Goal: Task Accomplishment & Management: Use online tool/utility

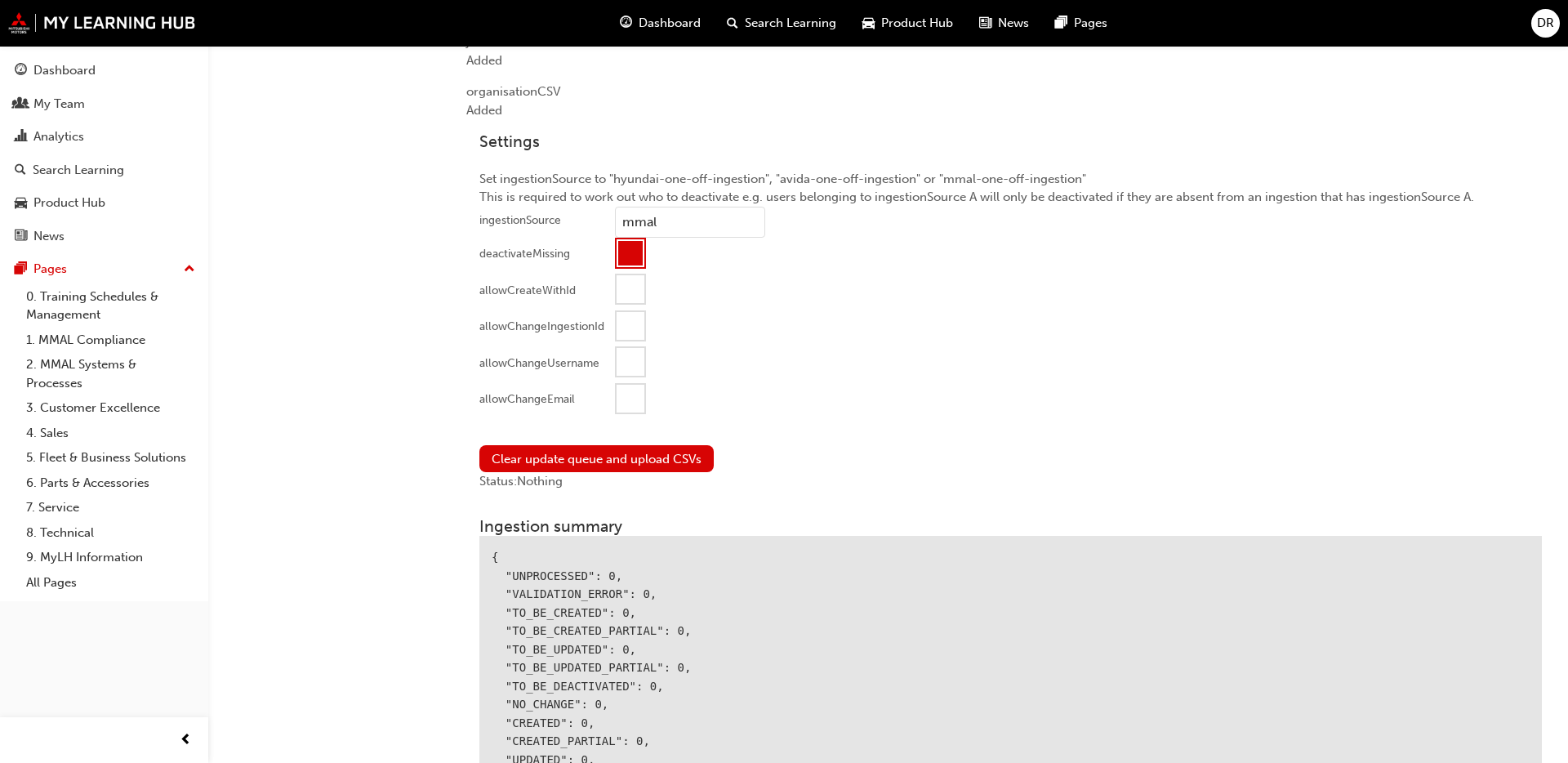
scroll to position [1524, 0]
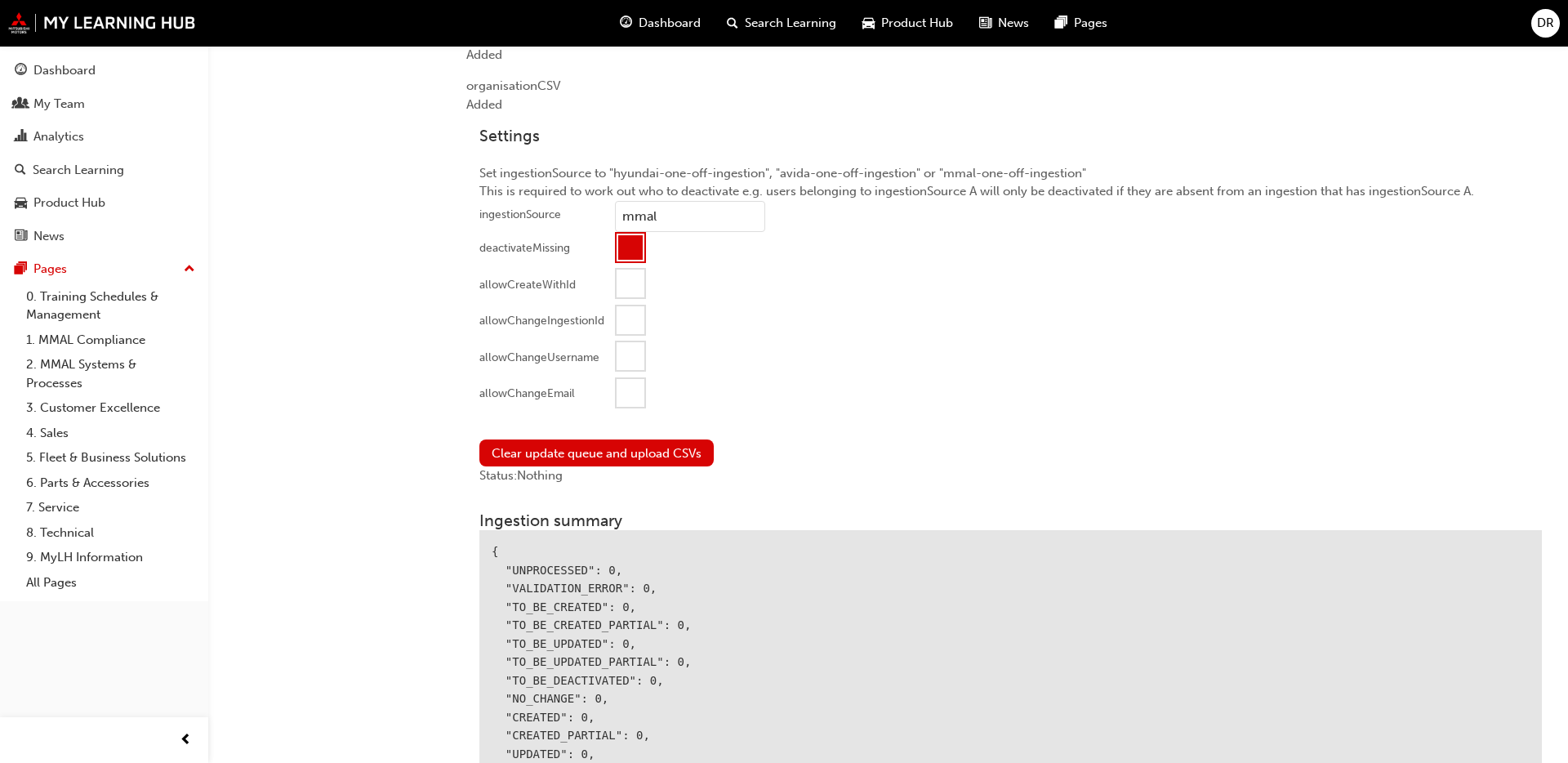
drag, startPoint x: 648, startPoint y: 396, endPoint x: 641, endPoint y: 398, distance: 7.3
click at [645, 397] on div at bounding box center [1078, 396] width 926 height 37
click at [636, 399] on div at bounding box center [630, 394] width 28 height 28
click at [693, 454] on button "Clear update queue and upload CSVs" at bounding box center [596, 454] width 234 height 27
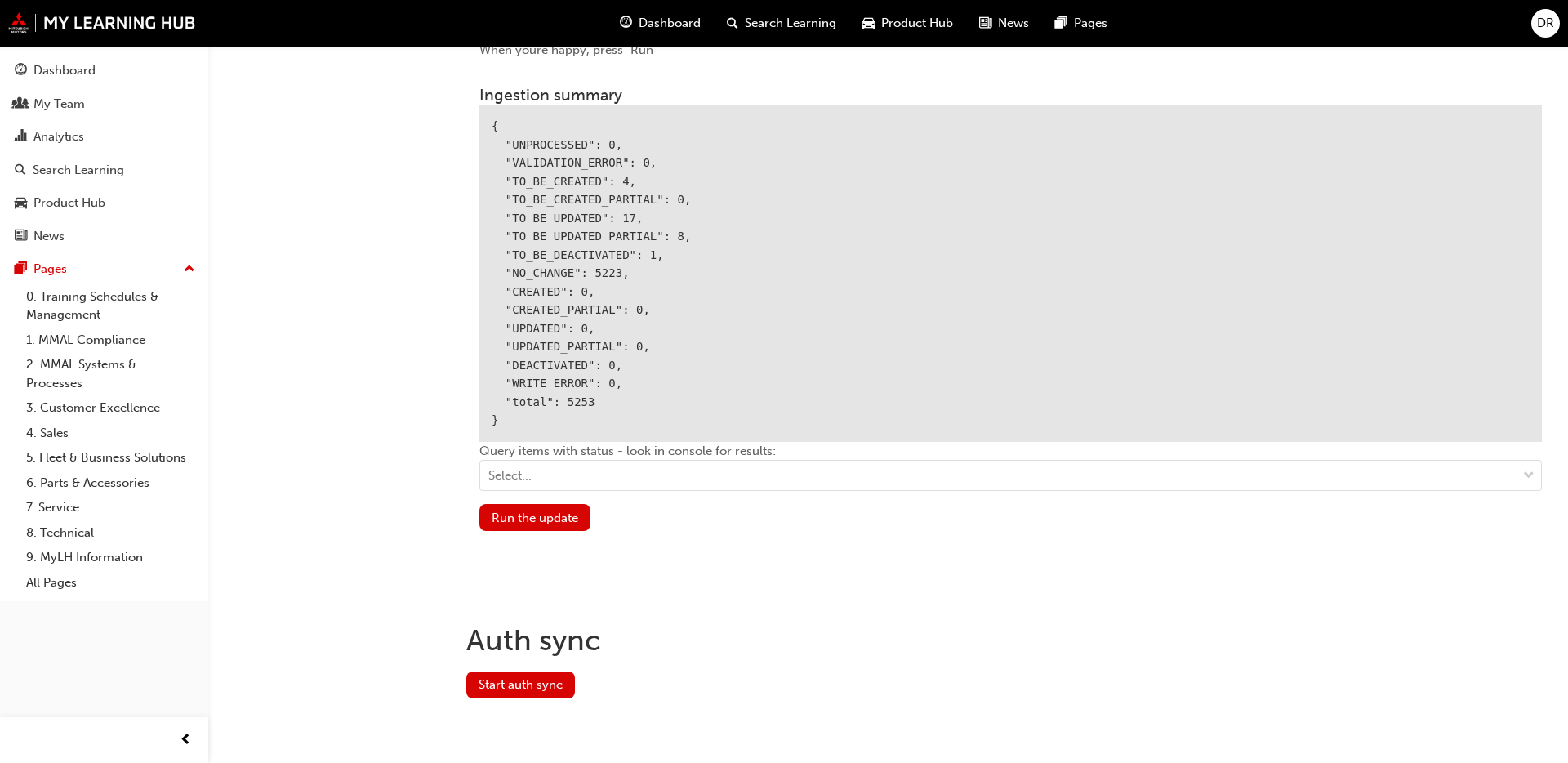
scroll to position [1988, 0]
click at [565, 519] on button "Run the update" at bounding box center [535, 516] width 111 height 27
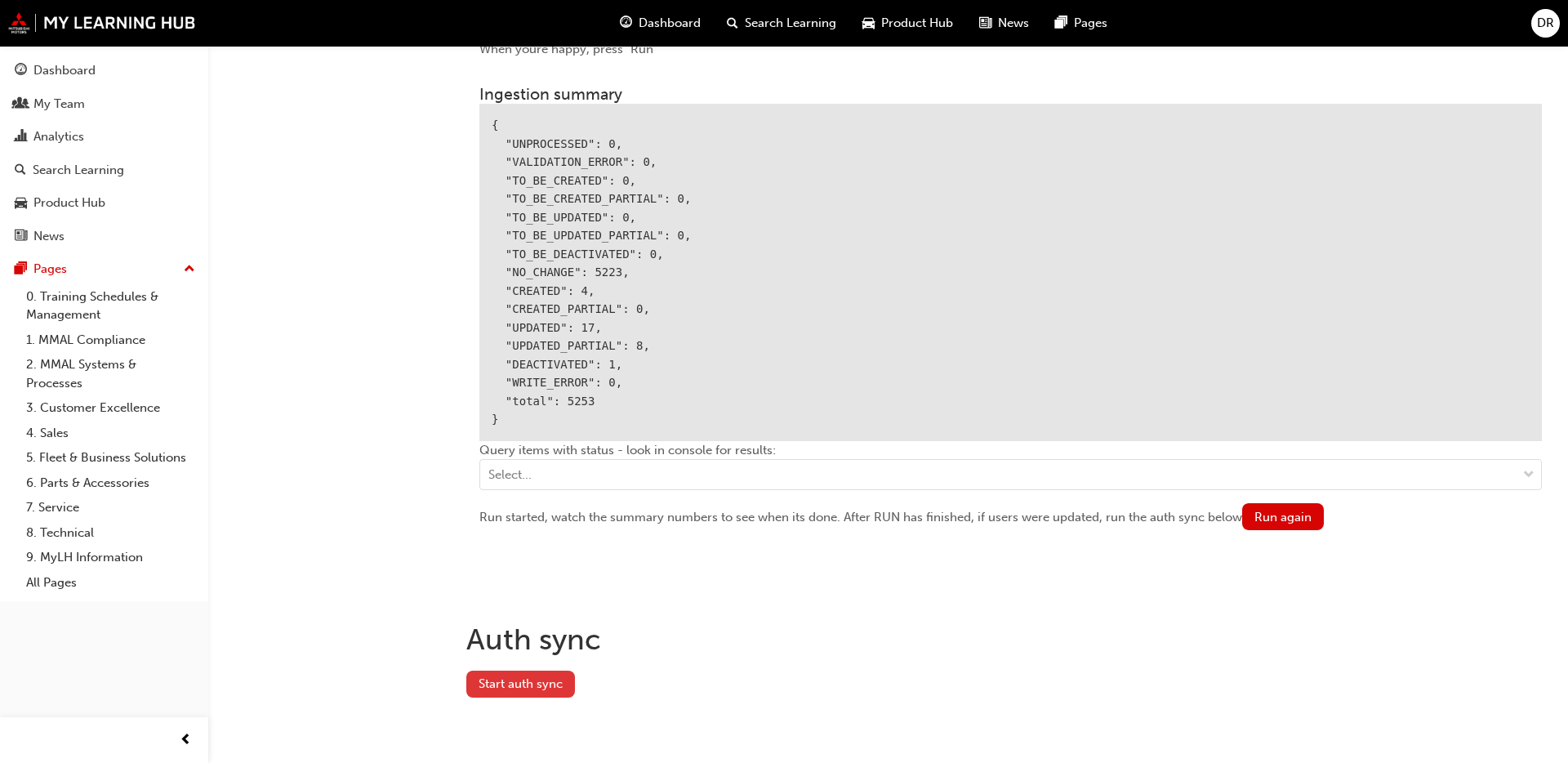
click at [518, 688] on button "Start auth sync" at bounding box center [521, 684] width 109 height 27
click at [539, 681] on button "Start auth sync" at bounding box center [521, 685] width 109 height 27
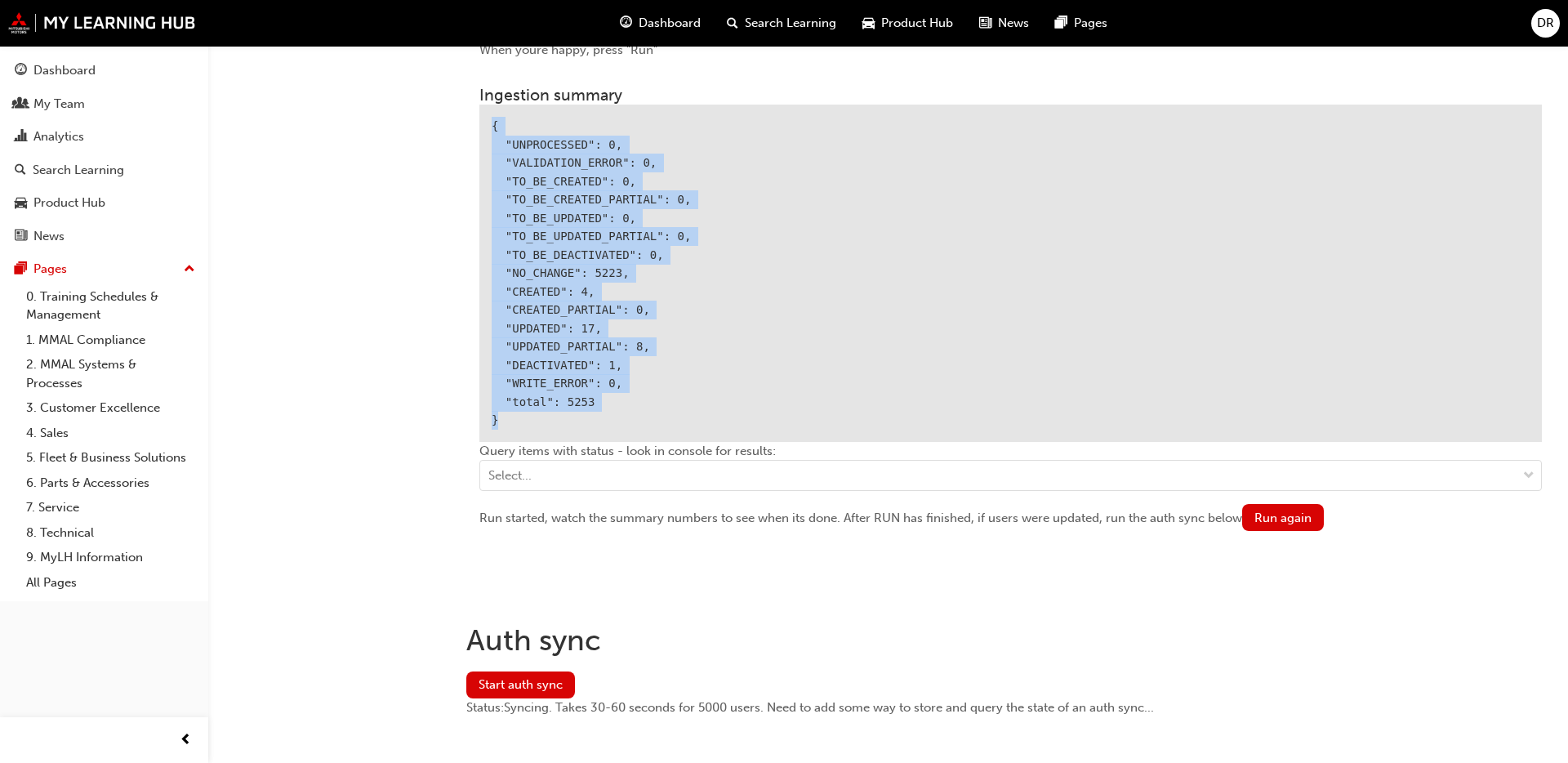
drag, startPoint x: 492, startPoint y: 123, endPoint x: 677, endPoint y: 414, distance: 344.8
click at [679, 417] on div "{ "UNPROCESSED": 0, "VALIDATION_ERROR": 0, "TO_BE_CREATED": 0, "TO_BE_CREATED_P…" at bounding box center [1010, 273] width 1063 height 337
copy div "{ "UNPROCESSED": 0, "VALIDATION_ERROR": 0, "TO_BE_CREATED": 0, "TO_BE_CREATED_P…"
click at [539, 415] on div "{ "UNPROCESSED": 0, "VALIDATION_ERROR": 0, "TO_BE_CREATED": 0, "TO_BE_CREATED_P…" at bounding box center [1010, 273] width 1063 height 337
